Goal: Check status: Check status

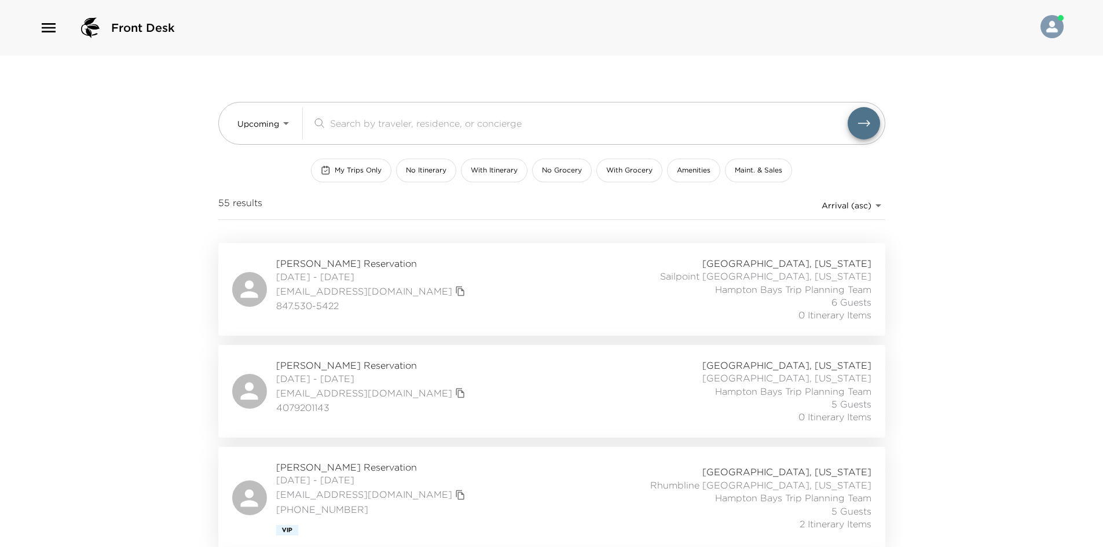
click at [480, 295] on div "[PERSON_NAME][GEOGRAPHIC_DATA] [DATE] - [DATE] [EMAIL_ADDRESS][DOMAIN_NAME] 847…" at bounding box center [551, 289] width 639 height 65
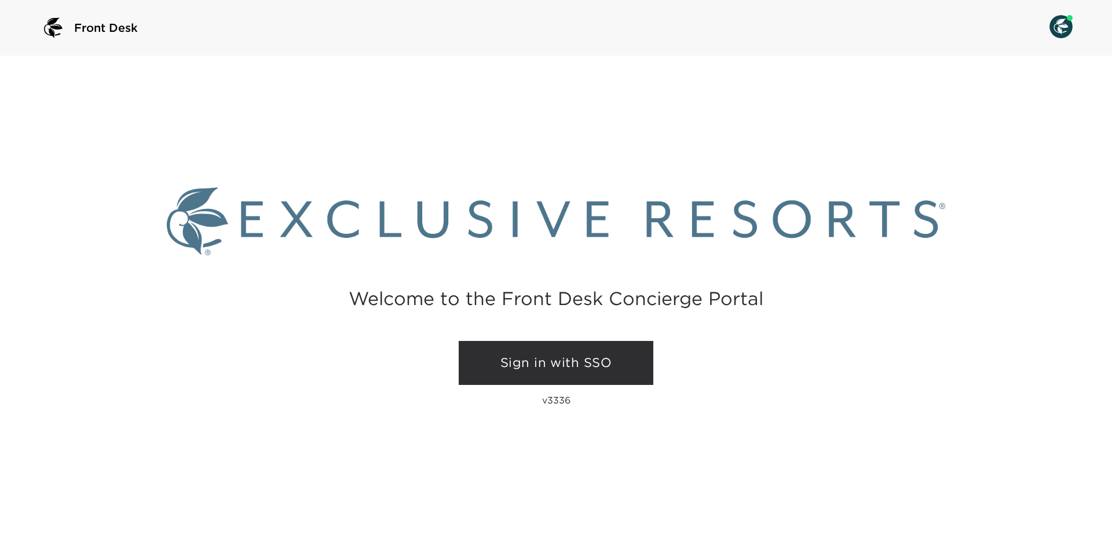
click at [593, 357] on link "Sign in with SSO" at bounding box center [556, 363] width 195 height 44
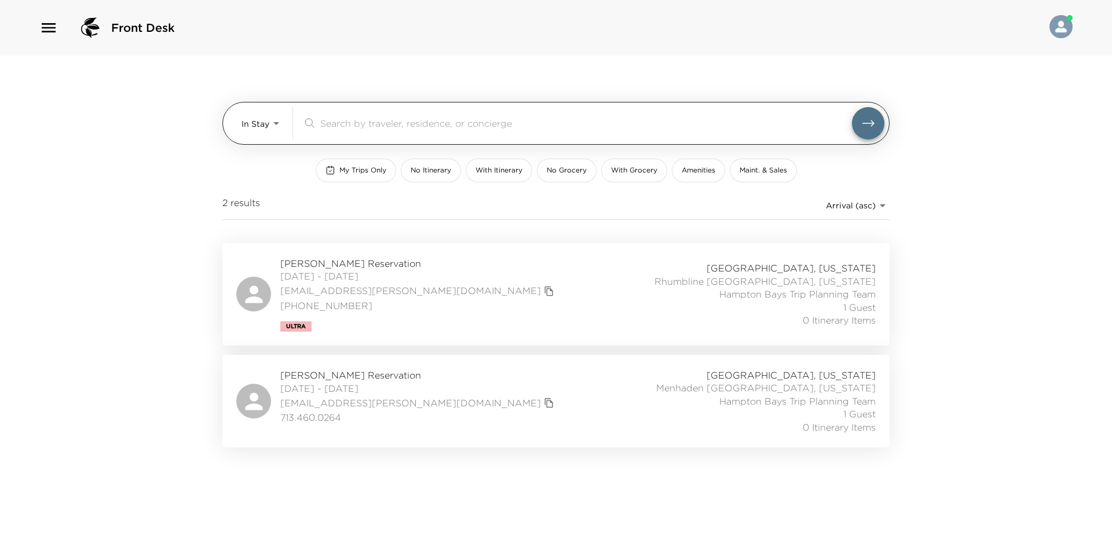
click at [252, 124] on body "Front Desk In Stay In-Stay ​ My Trips Only No Itinerary With Itinerary No Groce…" at bounding box center [556, 273] width 1112 height 547
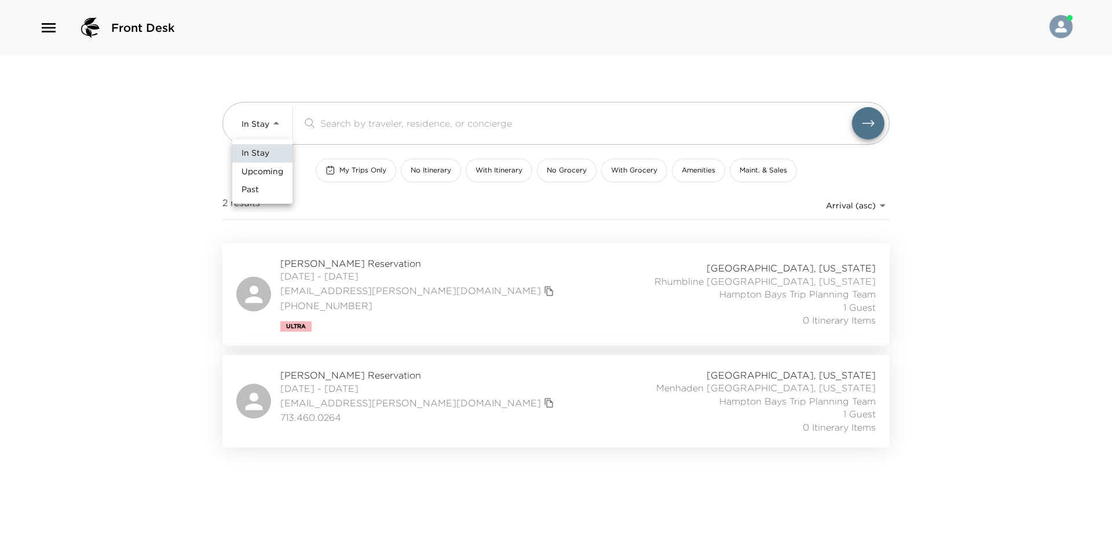
click at [275, 165] on li "Upcoming" at bounding box center [262, 172] width 60 height 19
type input "Upcoming"
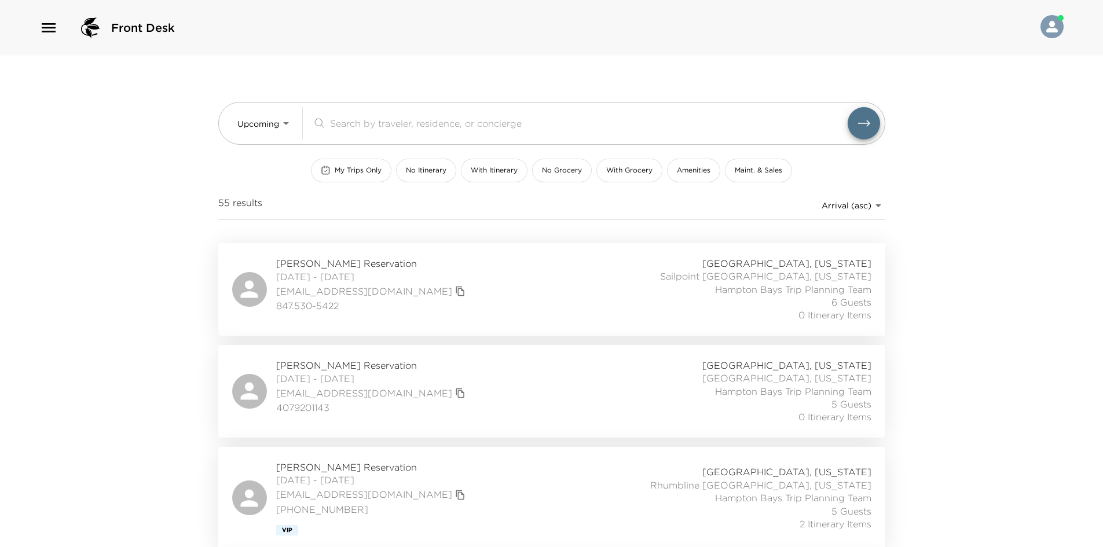
click at [377, 263] on span "[PERSON_NAME] Reservation" at bounding box center [372, 263] width 192 height 13
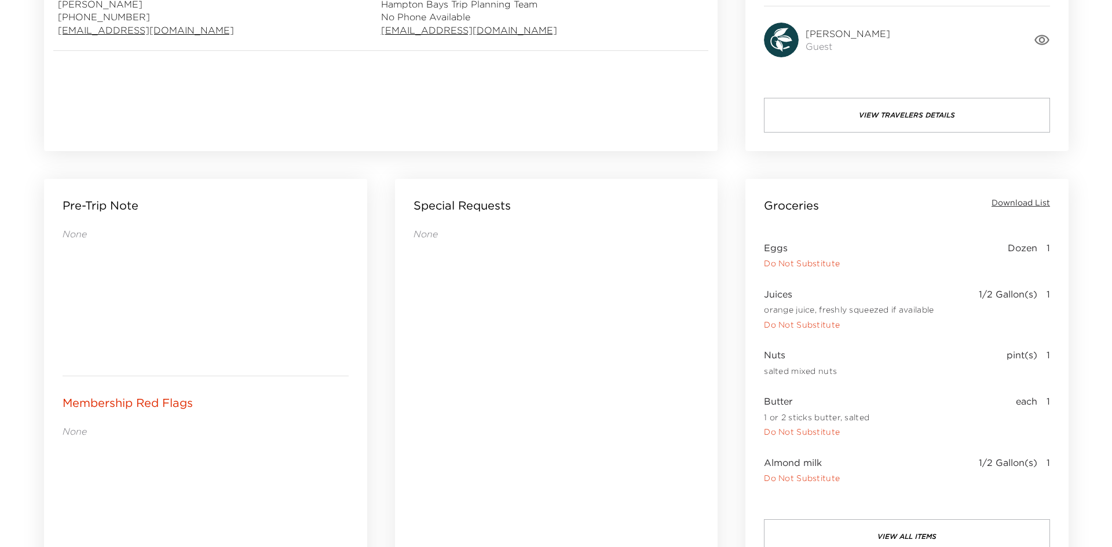
scroll to position [463, 0]
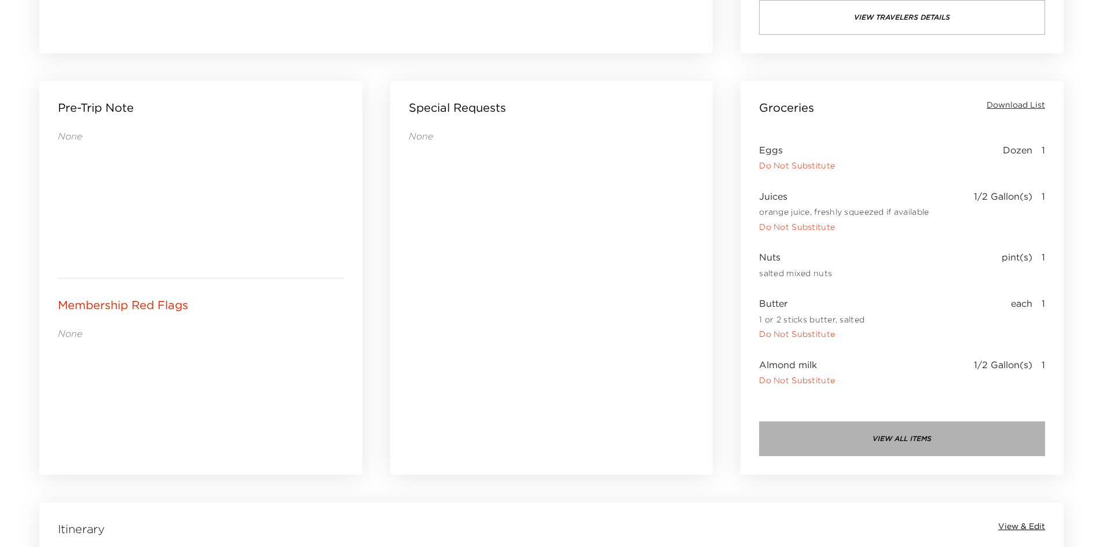
click at [934, 444] on button "view all items" at bounding box center [902, 438] width 286 height 35
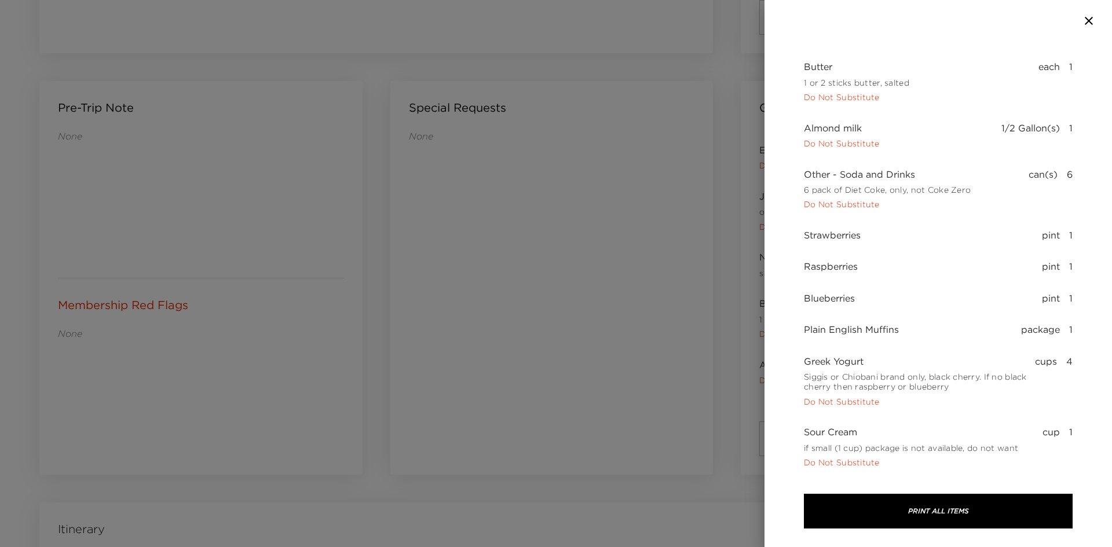
scroll to position [232, 0]
